Goal: Use online tool/utility: Utilize a website feature to perform a specific function

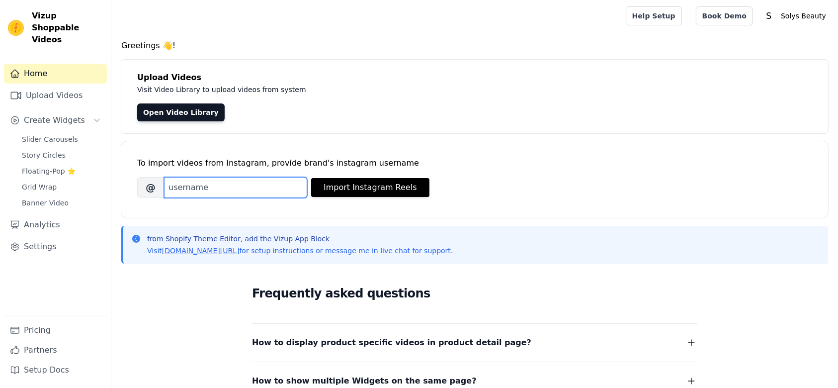
click at [225, 185] on input "Brand's Instagram Username" at bounding box center [235, 187] width 143 height 21
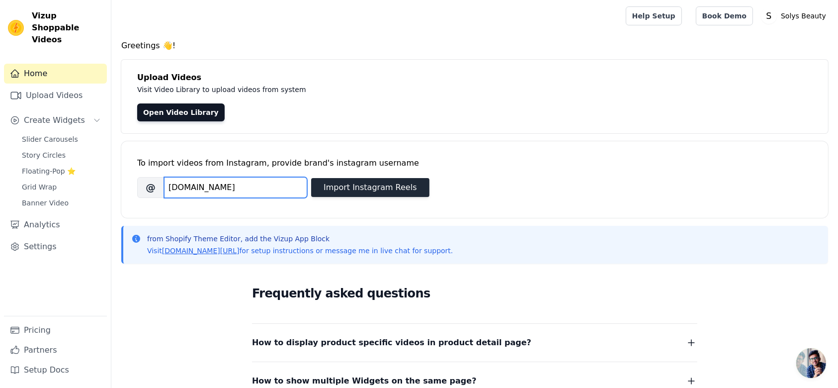
type input "[DOMAIN_NAME]"
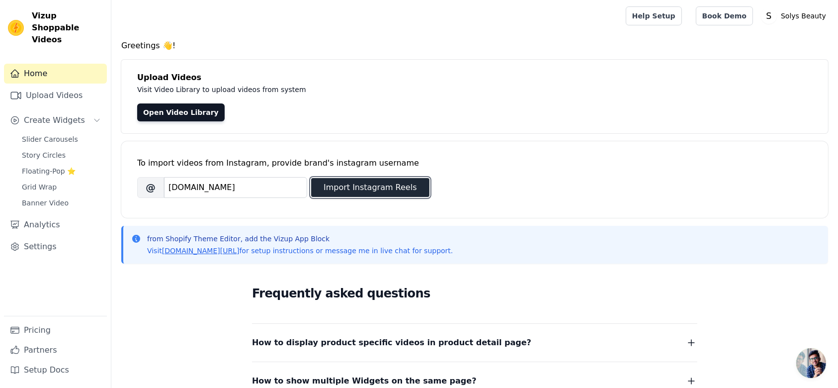
click at [360, 185] on button "Import Instagram Reels" at bounding box center [370, 187] width 118 height 19
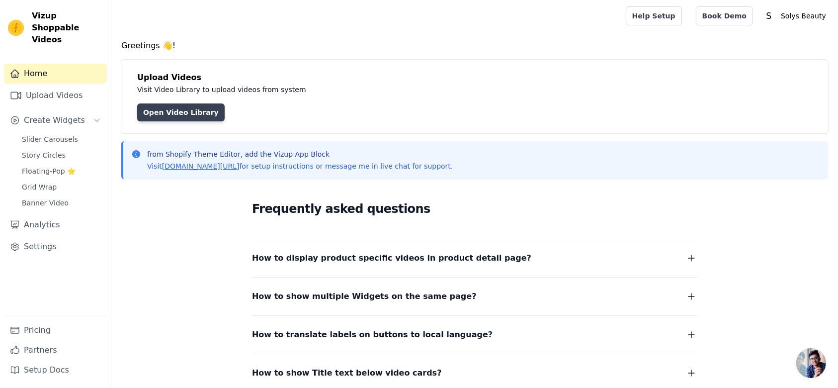
click at [180, 113] on link "Open Video Library" at bounding box center [180, 112] width 87 height 18
